Goal: Information Seeking & Learning: Learn about a topic

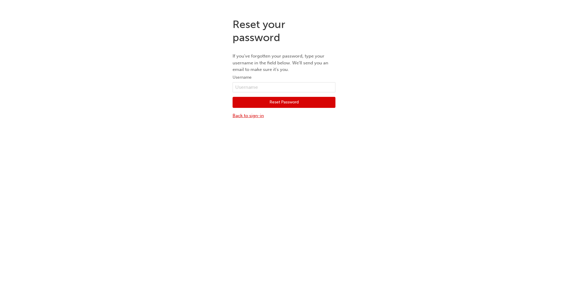
click at [240, 119] on link "Back to sign-in" at bounding box center [284, 115] width 103 height 7
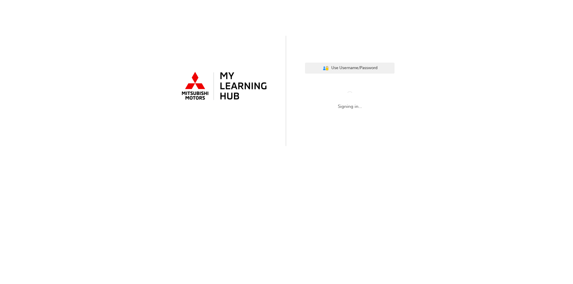
click at [285, 146] on div "User Authentication Icon - Blue Person, Gold Lock Use Username/Password Signing…" at bounding box center [286, 73] width 573 height 146
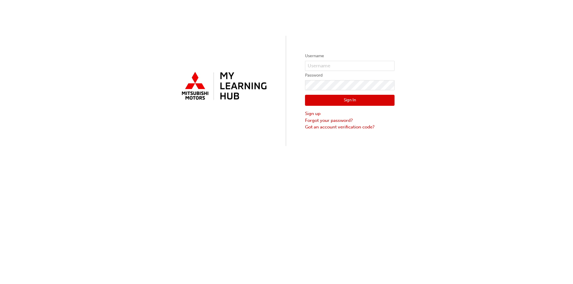
click at [285, 61] on form "Username Password Sign In Sign up Forgot your password? Got an account verifica…" at bounding box center [349, 91] width 89 height 78
click at [285, 61] on input "text" at bounding box center [349, 66] width 89 height 10
type input "0005962100"
click at [285, 107] on div "Sign In Sign up Forgot your password? Got an account verification code?" at bounding box center [349, 110] width 89 height 40
click at [285, 104] on button "Sign In" at bounding box center [349, 100] width 89 height 11
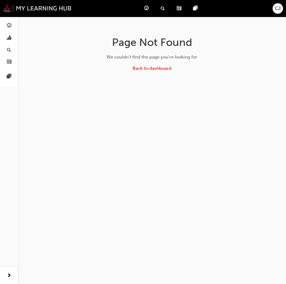
click at [4, 5] on img at bounding box center [37, 8] width 69 height 8
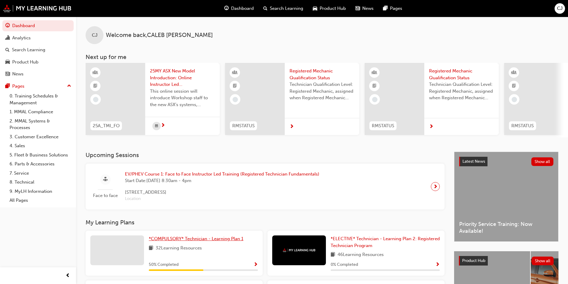
click at [199, 242] on span "*COMPULSORY* Technician - Learning Plan 1" at bounding box center [196, 238] width 95 height 5
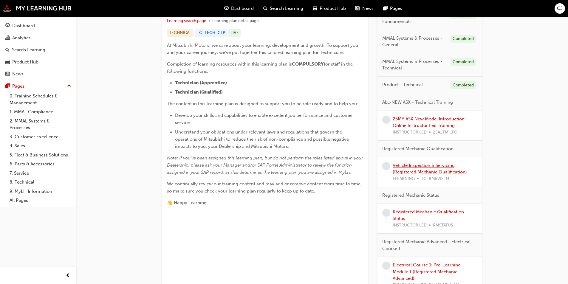
scroll to position [119, 0]
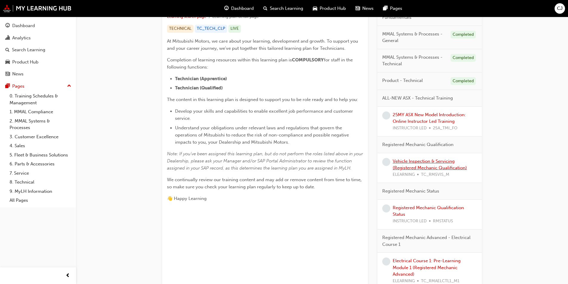
click at [285, 164] on link "Vehicle Inspection & Servicing (Registered Mechanic Qualification)" at bounding box center [430, 165] width 74 height 12
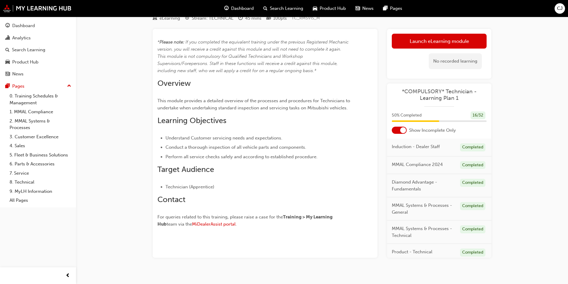
scroll to position [30, 0]
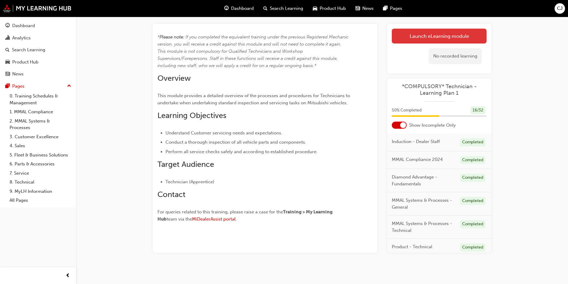
click at [285, 29] on link "Launch eLearning module" at bounding box center [439, 36] width 95 height 15
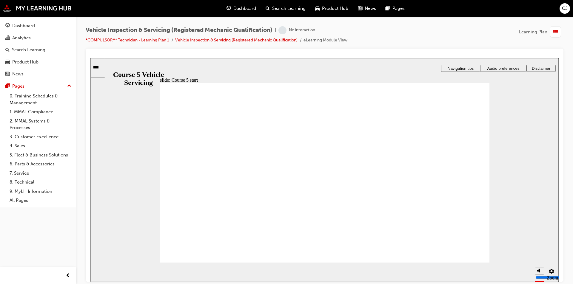
click at [285, 30] on div "Vehicle Inspection & Servicing (Registered Mechanic Qualification) | No interac…" at bounding box center [325, 37] width 478 height 22
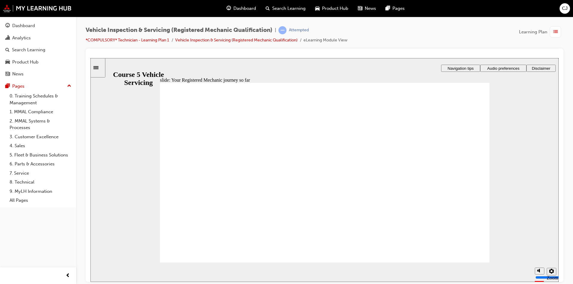
drag, startPoint x: 449, startPoint y: 158, endPoint x: 444, endPoint y: 164, distance: 7.2
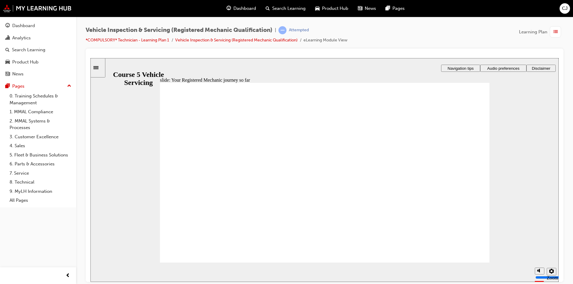
drag, startPoint x: 526, startPoint y: 251, endPoint x: 529, endPoint y: 259, distance: 8.7
type input "2"
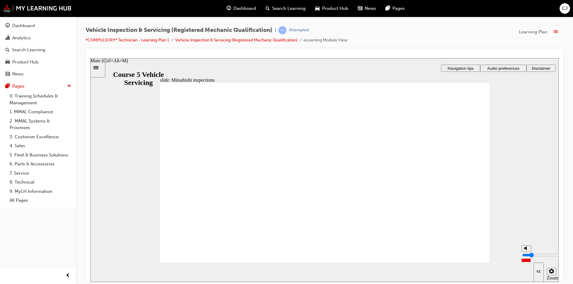
click at [285, 257] on input "volume" at bounding box center [541, 255] width 38 height 5
radio input "true"
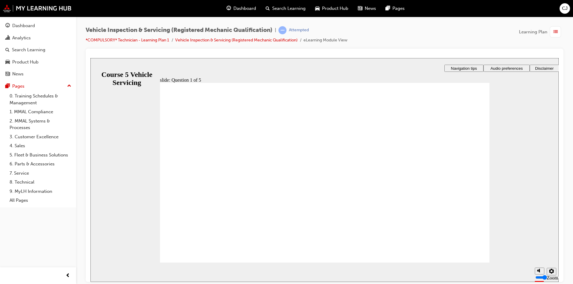
checkbox input "true"
checkbox input "false"
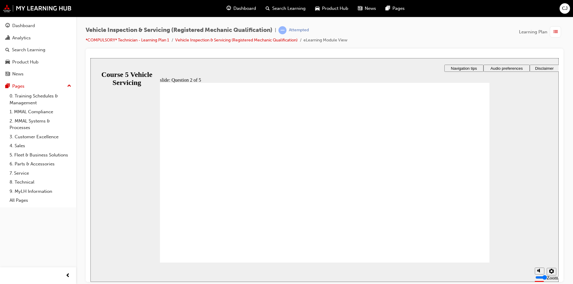
checkbox input "false"
checkbox input "true"
drag, startPoint x: 227, startPoint y: 174, endPoint x: 235, endPoint y: 182, distance: 10.8
checkbox input "false"
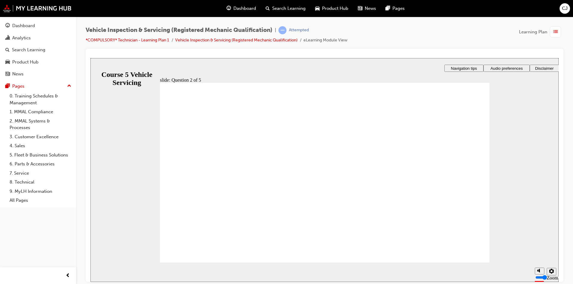
checkbox input "true"
checkbox input "false"
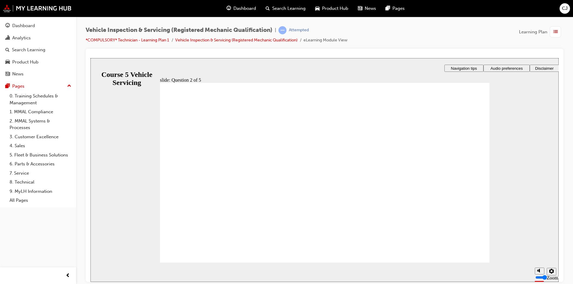
radio input "true"
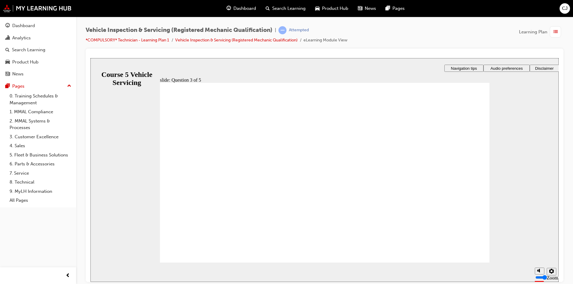
radio input "true"
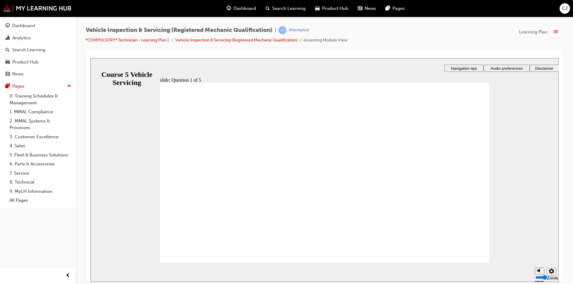
radio input "true"
checkbox input "true"
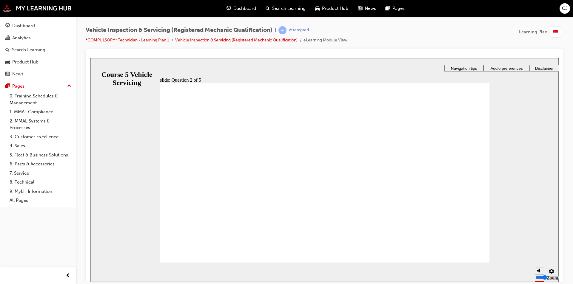
checkbox input "true"
drag, startPoint x: 333, startPoint y: 201, endPoint x: 331, endPoint y: 212, distance: 11.5
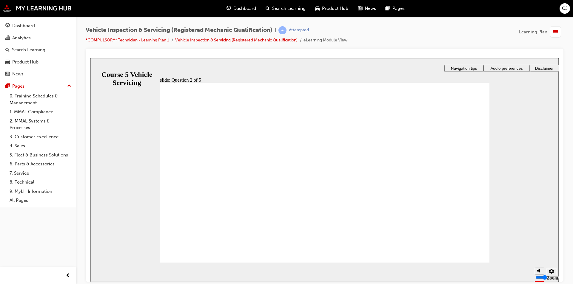
radio input "true"
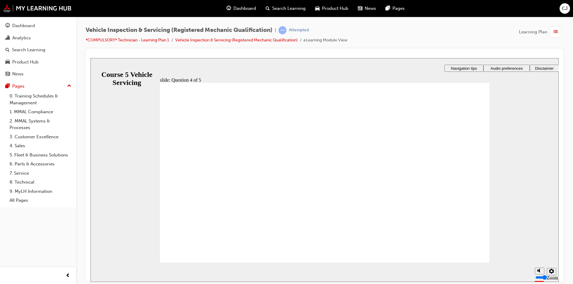
radio input "true"
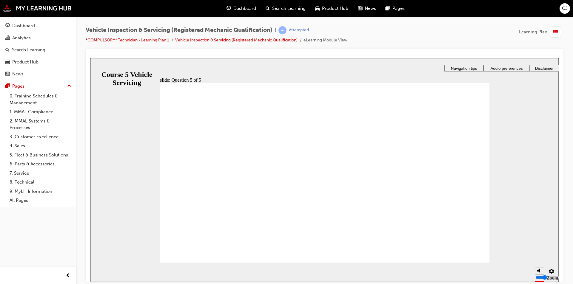
drag, startPoint x: 200, startPoint y: 239, endPoint x: 227, endPoint y: 226, distance: 29.2
radio input "false"
radio input "true"
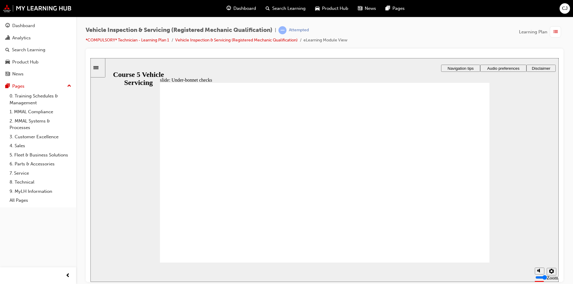
radio input "true"
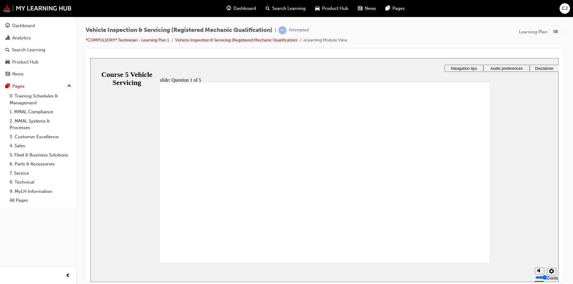
radio input "true"
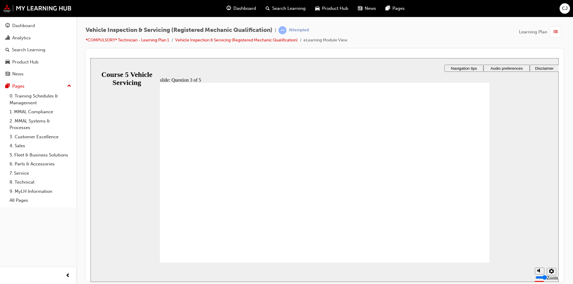
checkbox input "true"
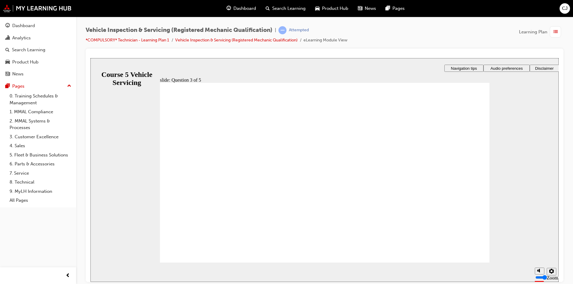
checkbox input "false"
checkbox input "true"
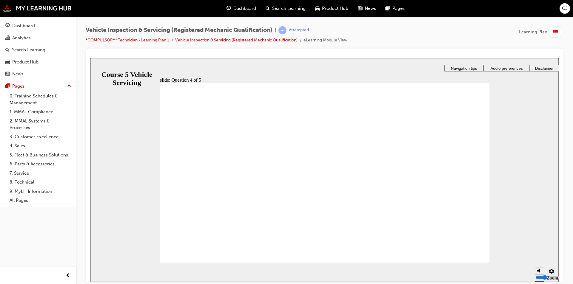
checkbox input "true"
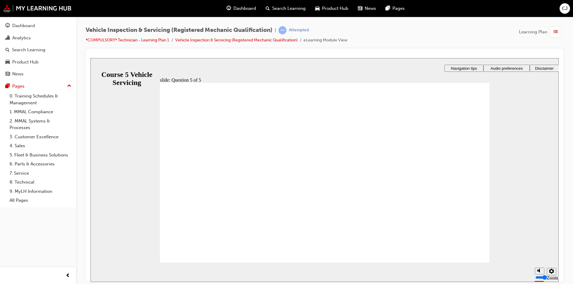
radio input "true"
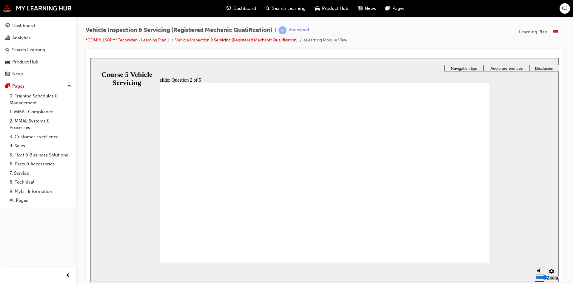
radio input "true"
drag, startPoint x: 206, startPoint y: 159, endPoint x: 207, endPoint y: 152, distance: 6.9
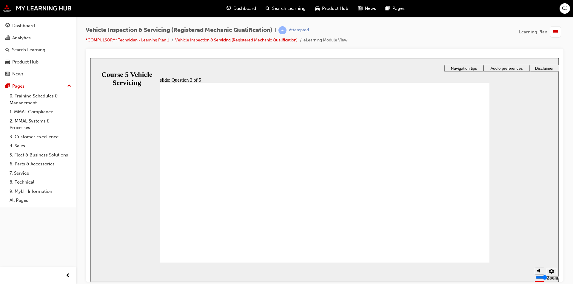
checkbox input "true"
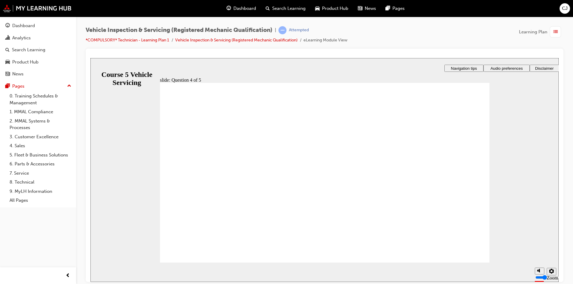
checkbox input "true"
drag, startPoint x: 272, startPoint y: 188, endPoint x: 188, endPoint y: 222, distance: 91.2
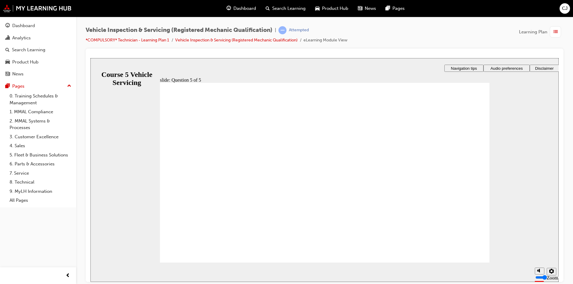
checkbox input "true"
drag, startPoint x: 305, startPoint y: 207, endPoint x: 313, endPoint y: 214, distance: 10.4
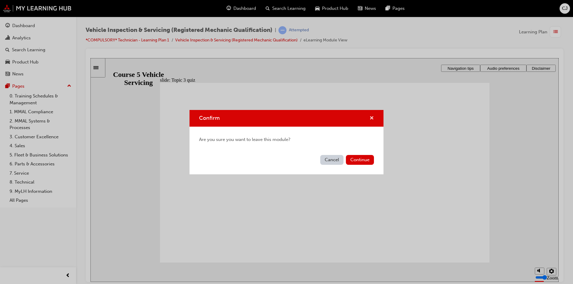
drag, startPoint x: 372, startPoint y: 117, endPoint x: 339, endPoint y: 122, distance: 32.7
click at [372, 117] on span "cross-icon" at bounding box center [371, 118] width 4 height 5
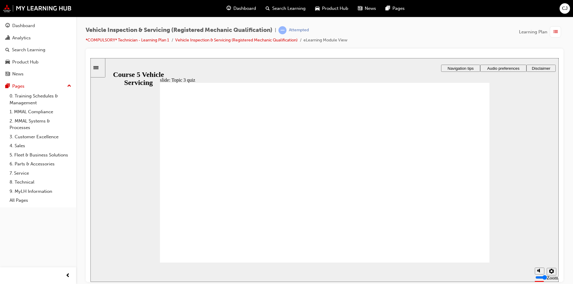
radio input "true"
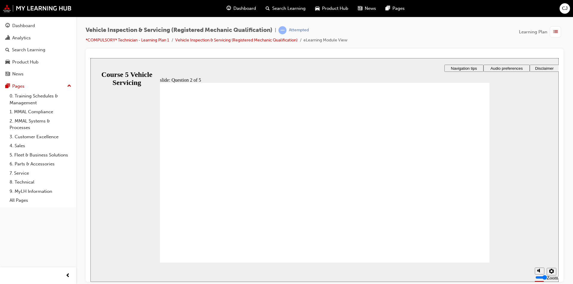
drag, startPoint x: 270, startPoint y: 166, endPoint x: 261, endPoint y: 171, distance: 9.5
radio input "true"
drag, startPoint x: 325, startPoint y: 221, endPoint x: 332, endPoint y: 220, distance: 7.5
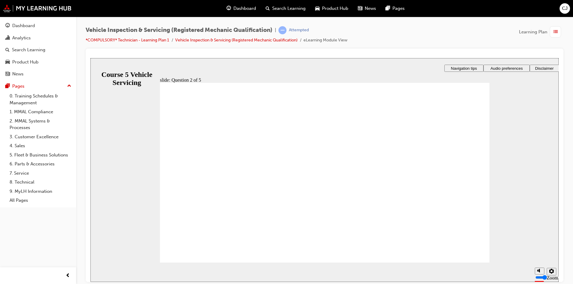
checkbox input "true"
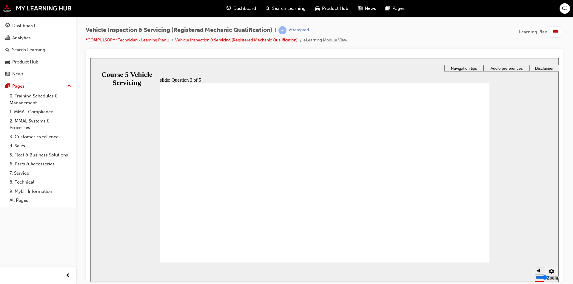
radio input "true"
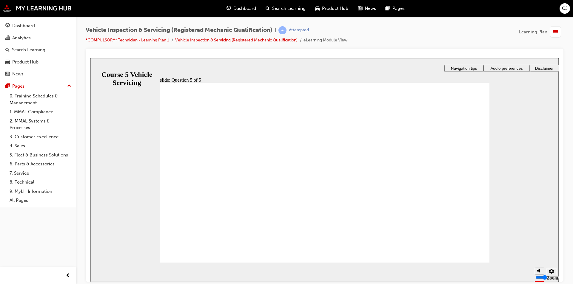
radio input "false"
radio input "true"
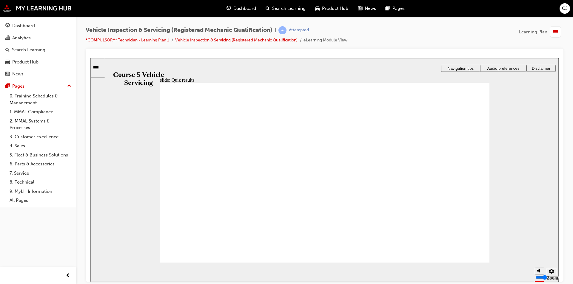
radio input "false"
radio input "true"
drag, startPoint x: 324, startPoint y: 223, endPoint x: 329, endPoint y: 222, distance: 5.1
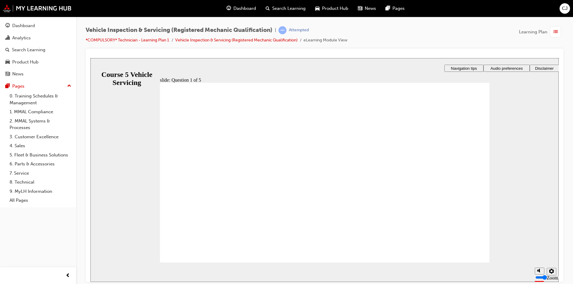
radio input "true"
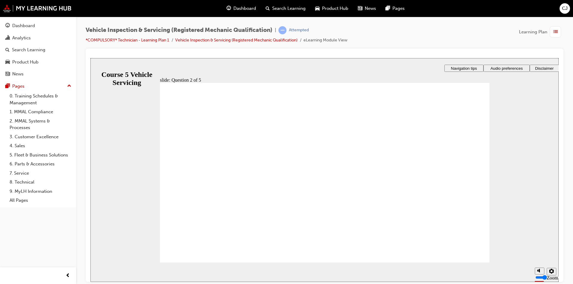
checkbox input "true"
drag, startPoint x: 191, startPoint y: 155, endPoint x: 197, endPoint y: 150, distance: 8.4
checkbox input "true"
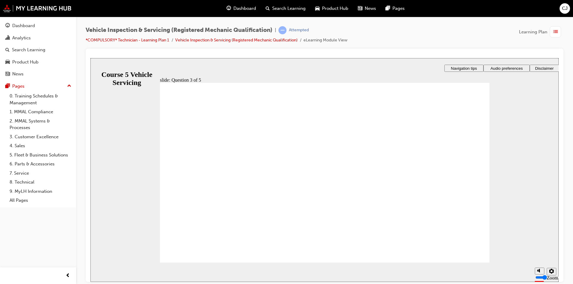
radio input "true"
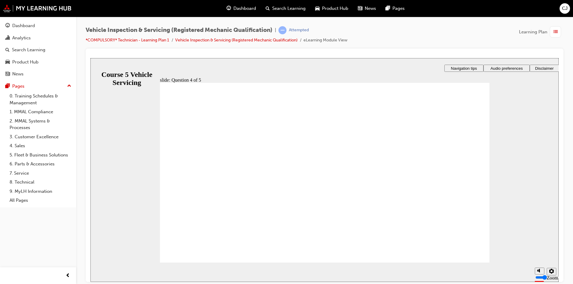
drag, startPoint x: 464, startPoint y: 255, endPoint x: 461, endPoint y: 252, distance: 3.8
radio input "true"
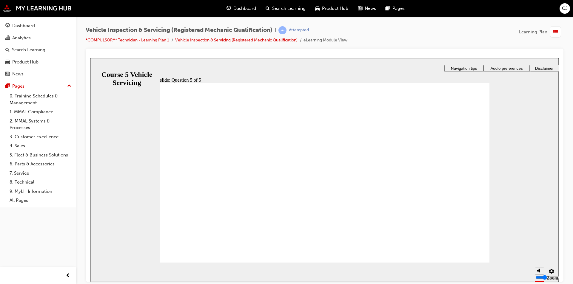
radio input "true"
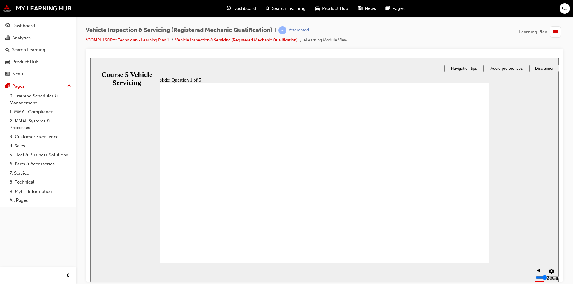
radio input "true"
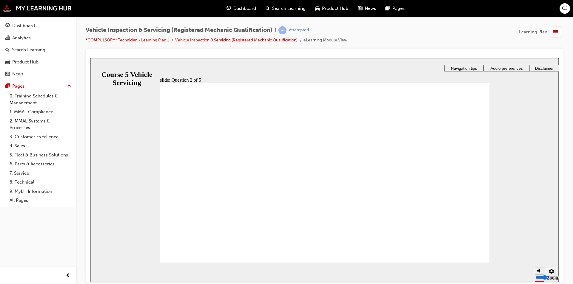
checkbox input "true"
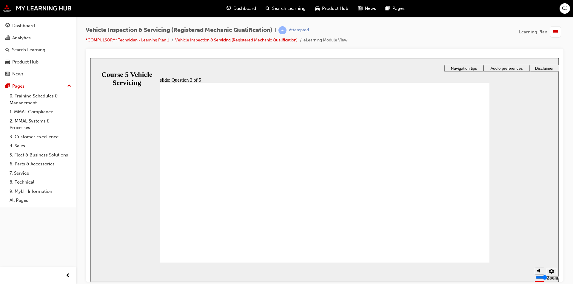
checkbox input "true"
drag, startPoint x: 203, startPoint y: 188, endPoint x: 203, endPoint y: 182, distance: 6.6
checkbox input "true"
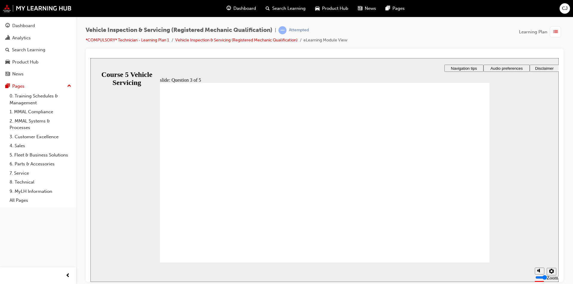
drag, startPoint x: 309, startPoint y: 216, endPoint x: 334, endPoint y: 217, distance: 25.1
radio input "true"
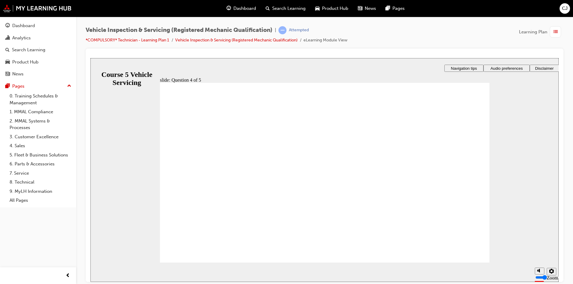
radio input "true"
